Goal: Task Accomplishment & Management: Manage account settings

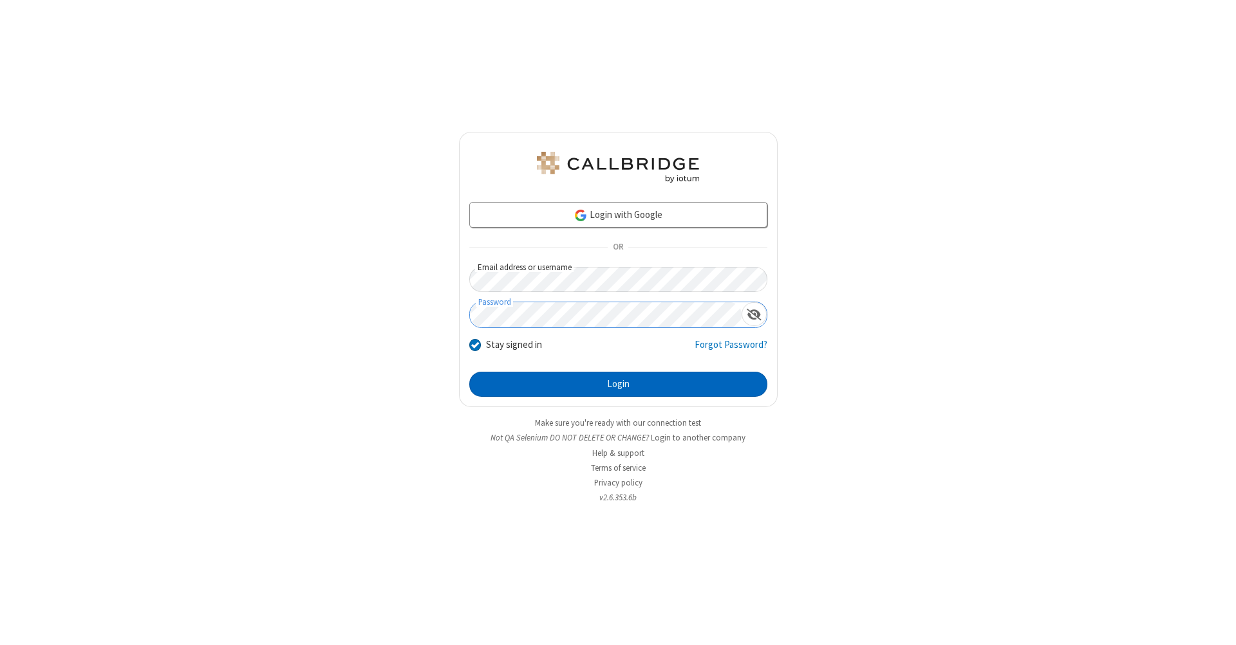
click at [618, 385] on button "Login" at bounding box center [618, 385] width 298 height 26
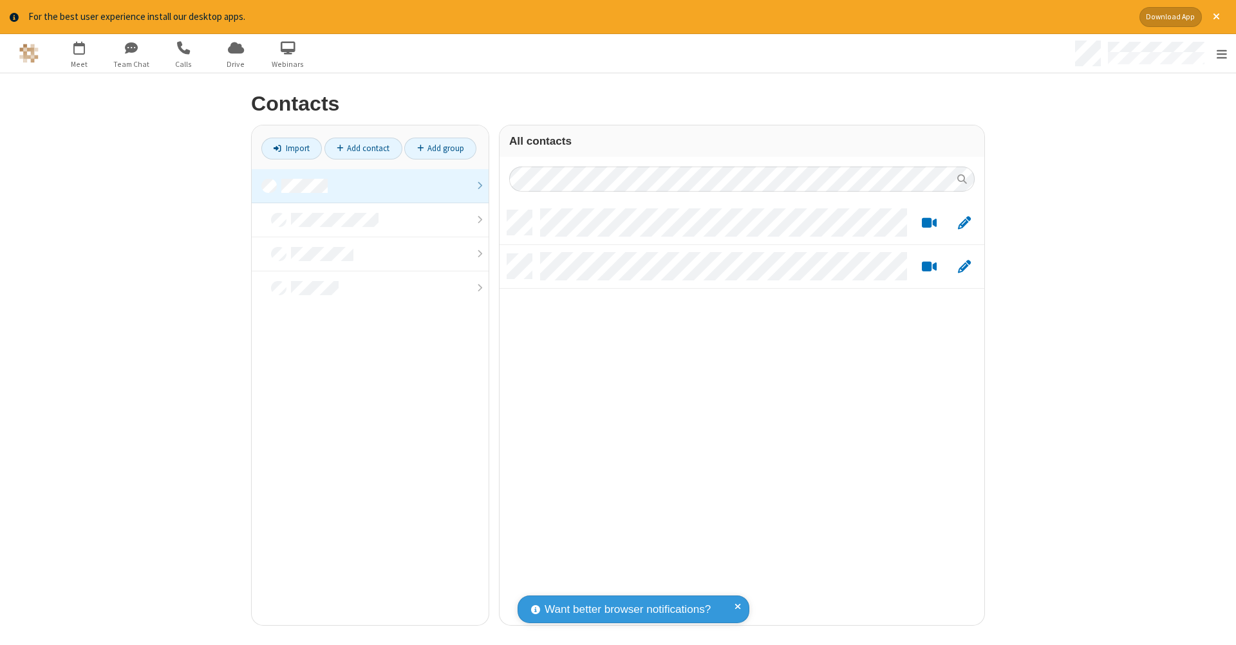
click at [365, 185] on link at bounding box center [370, 186] width 237 height 34
click at [358, 148] on link "Add contact" at bounding box center [363, 149] width 78 height 22
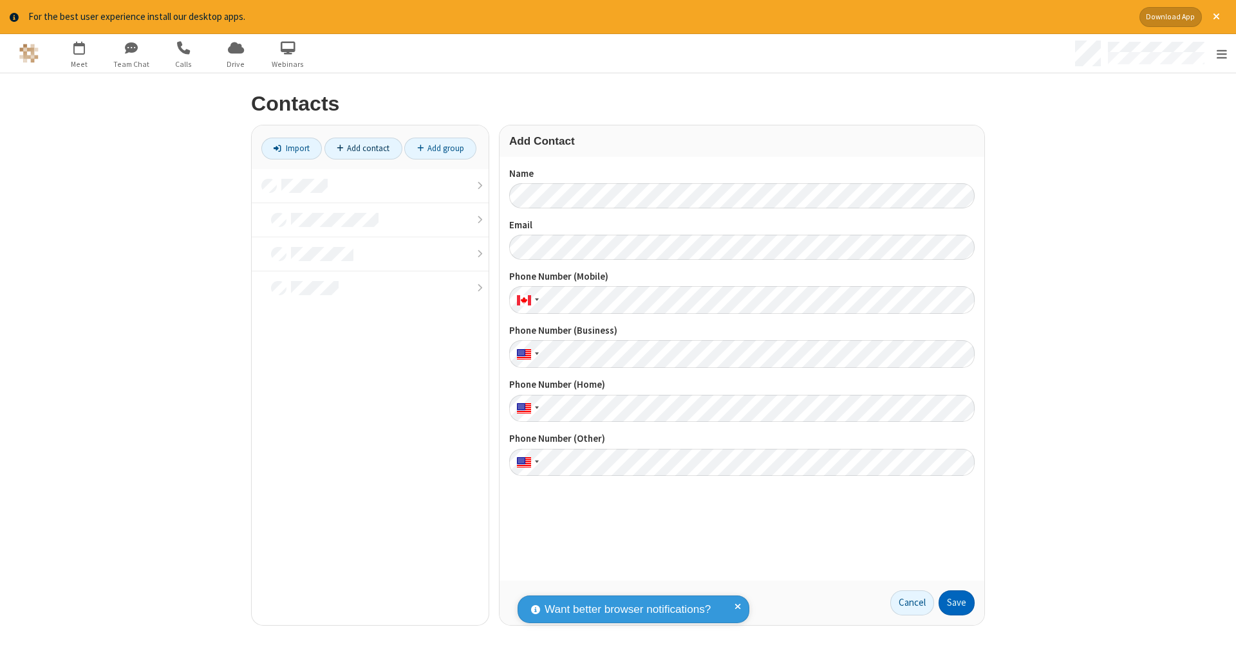
click at [951, 603] on button "Save" at bounding box center [956, 604] width 36 height 26
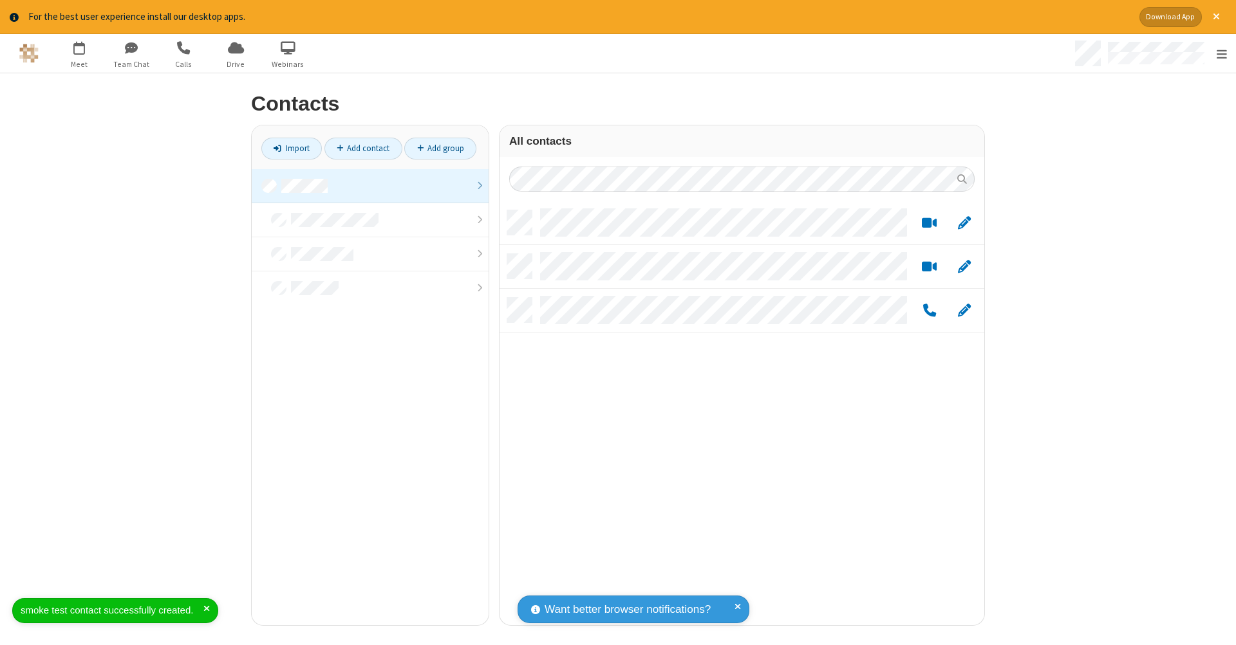
scroll to position [415, 475]
click at [358, 148] on link "Add contact" at bounding box center [363, 149] width 78 height 22
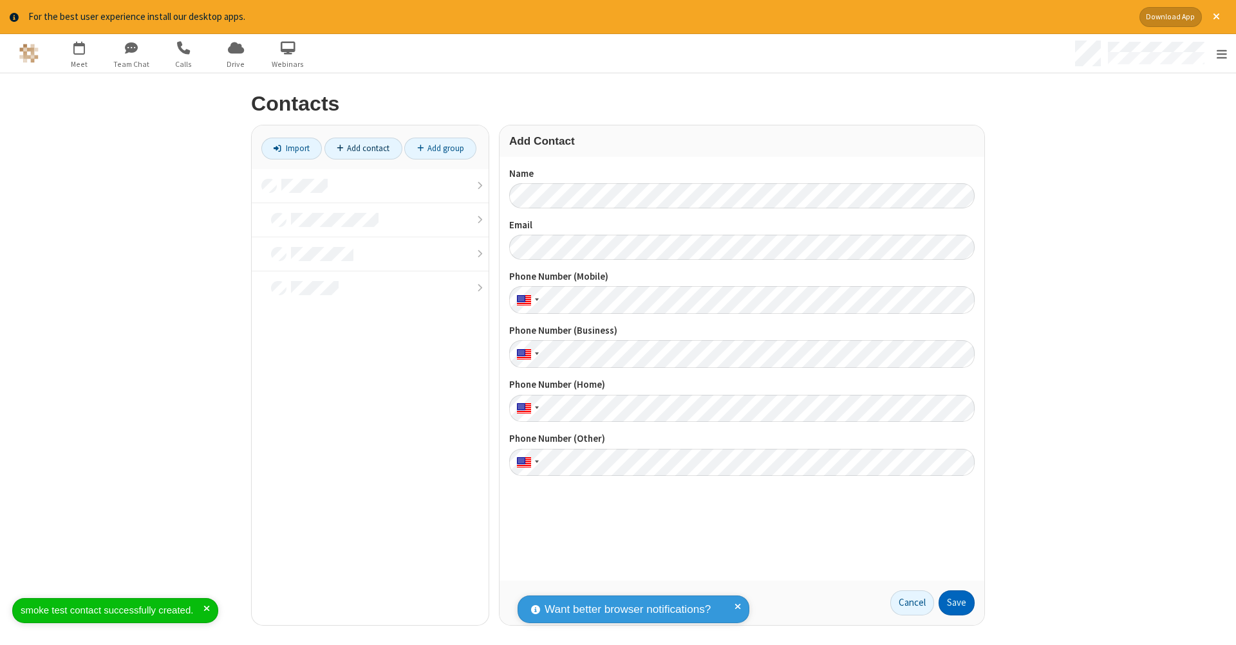
click at [951, 603] on button "Save" at bounding box center [956, 604] width 36 height 26
